Goal: Navigation & Orientation: Find specific page/section

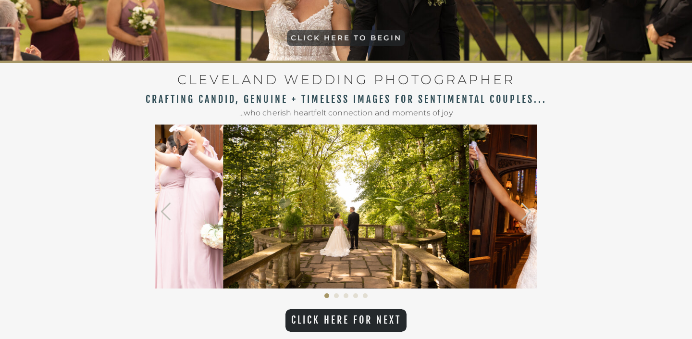
scroll to position [290, 0]
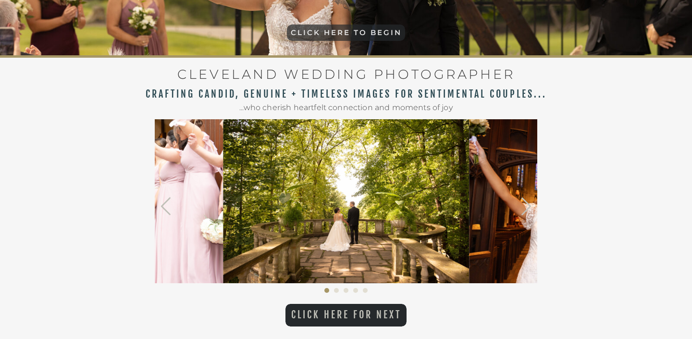
click at [361, 317] on p "CLICK HERE FOR NEXT" at bounding box center [345, 315] width 121 height 12
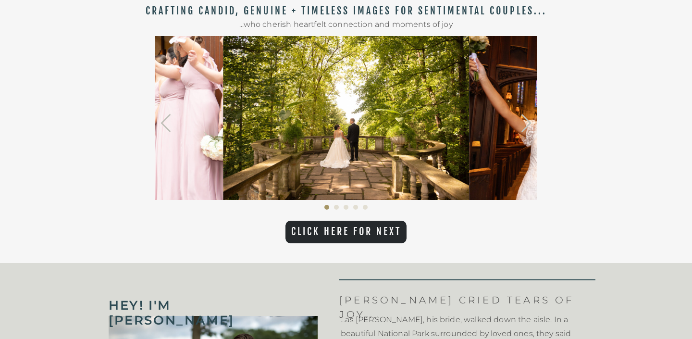
scroll to position [372, 0]
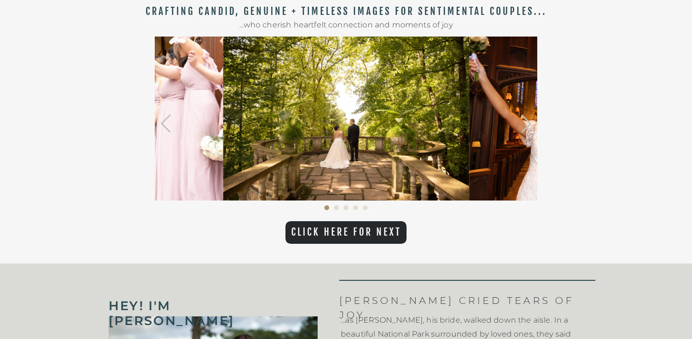
click at [482, 115] on img at bounding box center [592, 119] width 246 height 164
click at [356, 234] on p "CLICK HERE FOR NEXT" at bounding box center [345, 232] width 121 height 12
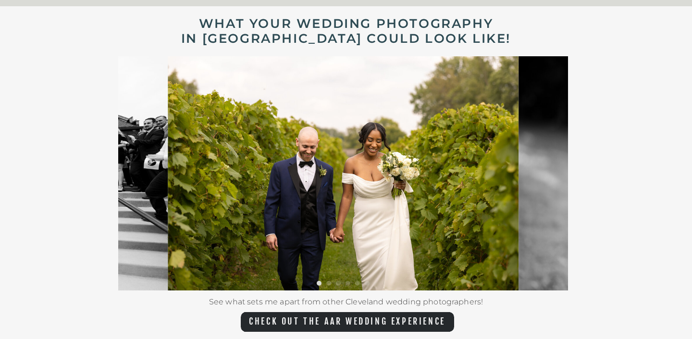
scroll to position [1825, 0]
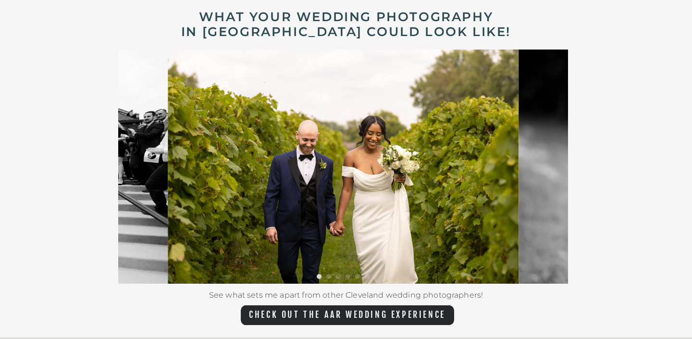
click at [543, 193] on img at bounding box center [693, 166] width 351 height 234
click at [328, 278] on li "Page dot 2" at bounding box center [328, 276] width 5 height 5
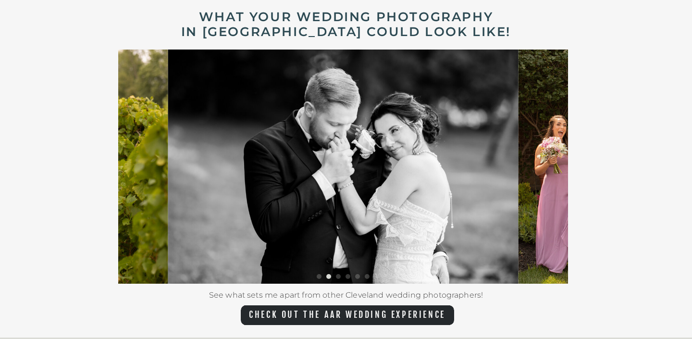
click at [340, 277] on li "Page dot 3" at bounding box center [338, 276] width 5 height 5
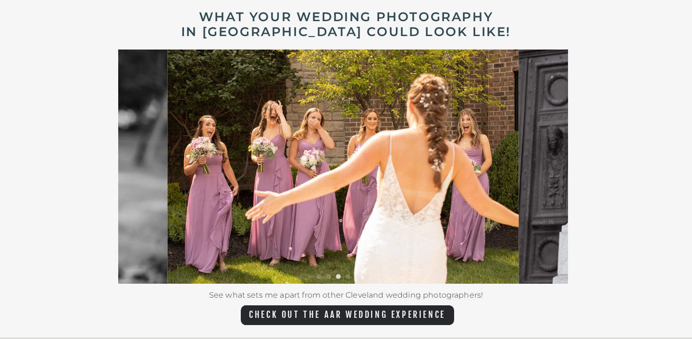
click at [343, 277] on ol at bounding box center [343, 279] width 450 height 10
click at [347, 277] on li "Page dot 4" at bounding box center [347, 276] width 5 height 5
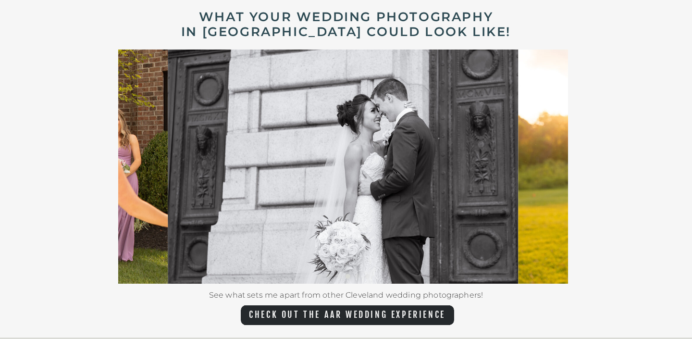
click at [357, 273] on img at bounding box center [343, 166] width 351 height 234
click at [356, 275] on li "Page dot 5" at bounding box center [357, 276] width 5 height 5
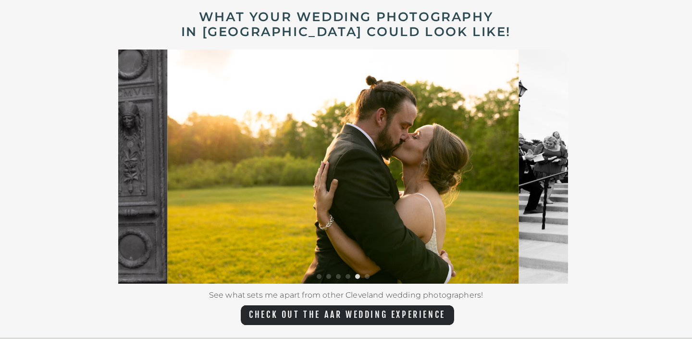
click at [365, 276] on li "Page dot 6" at bounding box center [367, 276] width 5 height 5
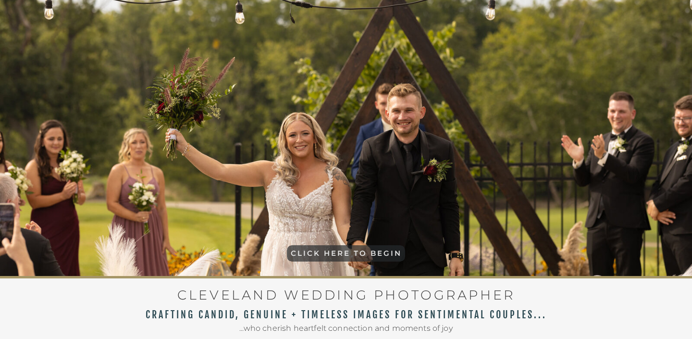
scroll to position [0, 0]
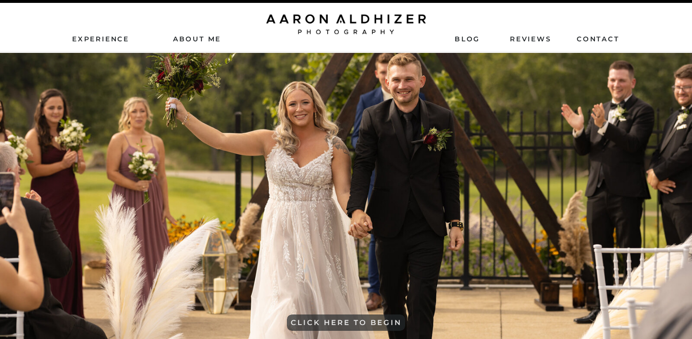
click at [88, 41] on nav "Experience" at bounding box center [101, 38] width 59 height 9
